Goal: Transaction & Acquisition: Obtain resource

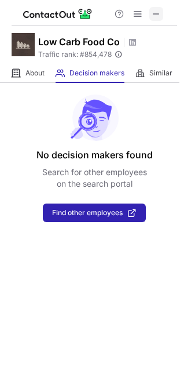
click at [155, 14] on span at bounding box center [156, 13] width 9 height 9
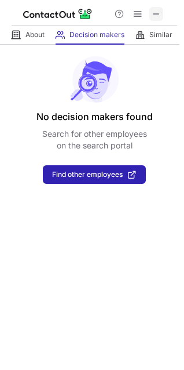
click at [155, 14] on span at bounding box center [156, 13] width 9 height 9
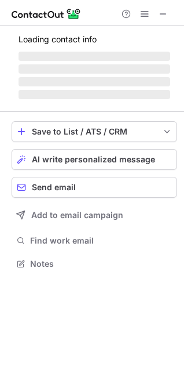
scroll to position [263, 184]
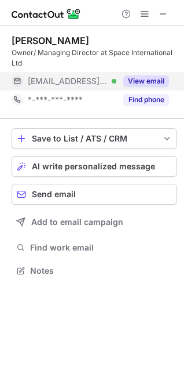
click at [139, 80] on button "View email" at bounding box center [147, 81] width 46 height 12
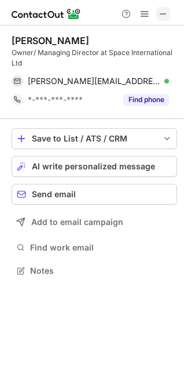
click at [167, 12] on span at bounding box center [163, 13] width 9 height 9
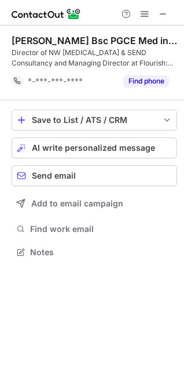
scroll to position [244, 184]
click at [164, 14] on span at bounding box center [163, 13] width 9 height 9
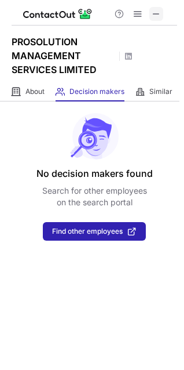
click at [157, 13] on span at bounding box center [156, 13] width 9 height 9
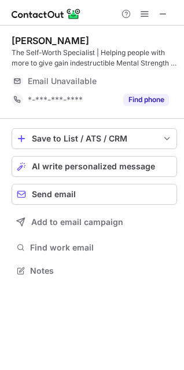
scroll to position [263, 184]
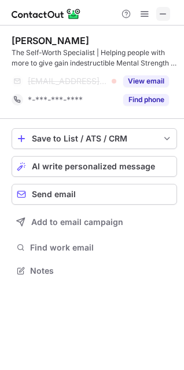
click at [162, 13] on span at bounding box center [163, 13] width 9 height 9
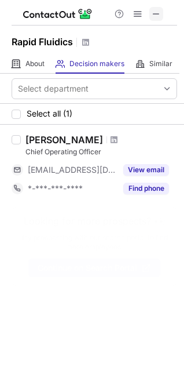
click at [156, 16] on span at bounding box center [156, 13] width 9 height 9
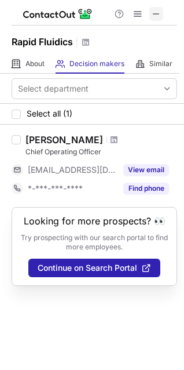
click at [157, 9] on span at bounding box center [156, 13] width 9 height 9
